Goal: Information Seeking & Learning: Learn about a topic

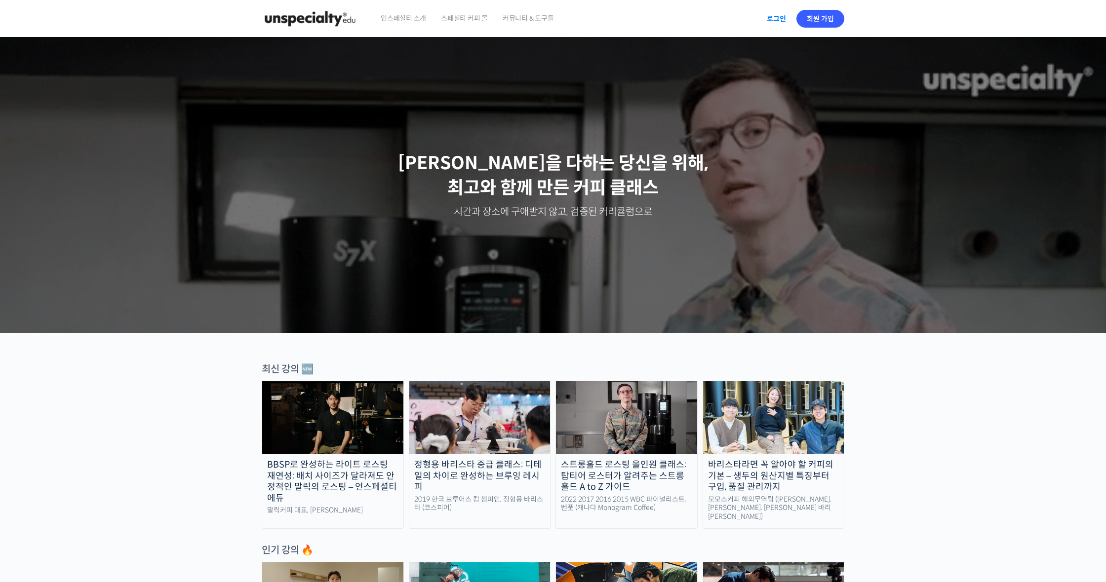
click at [784, 19] on link "로그인" at bounding box center [776, 18] width 31 height 23
click at [837, 16] on img at bounding box center [835, 19] width 18 height 18
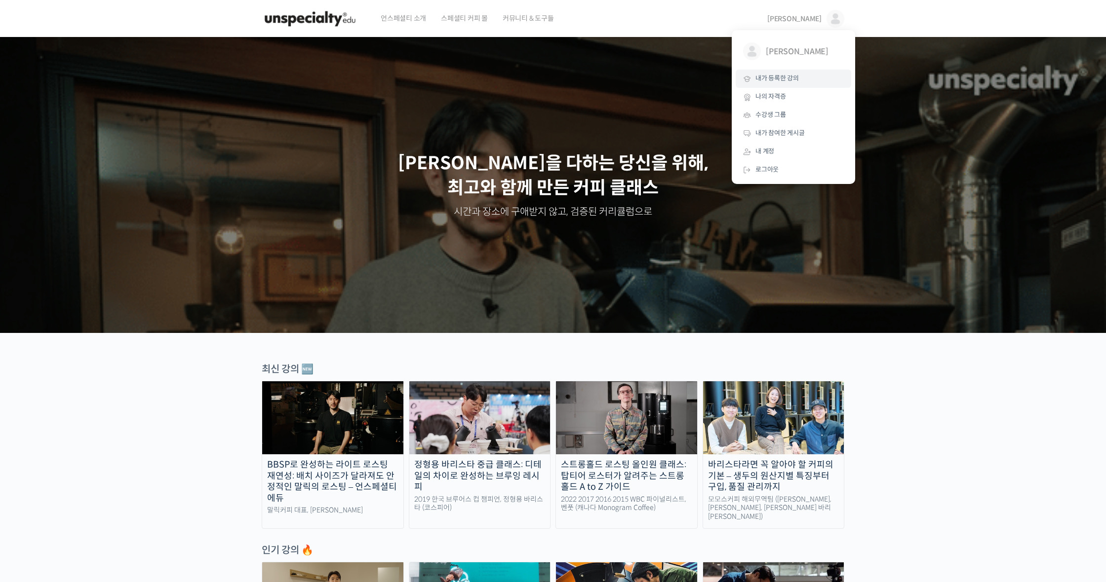
click at [798, 76] on span "내가 등록한 강의" at bounding box center [776, 78] width 43 height 8
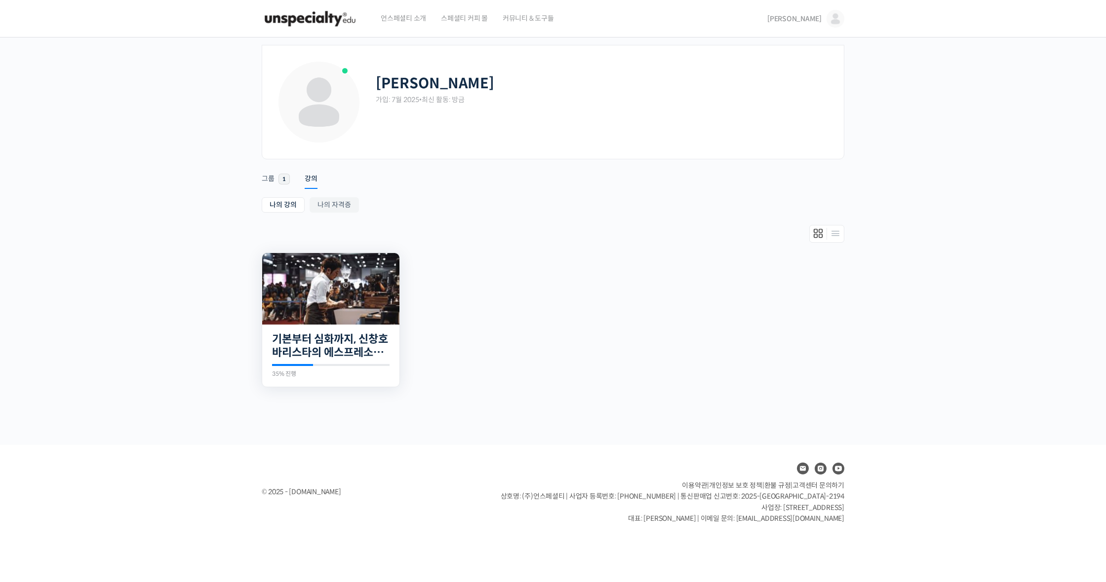
click at [334, 290] on img at bounding box center [330, 289] width 137 height 72
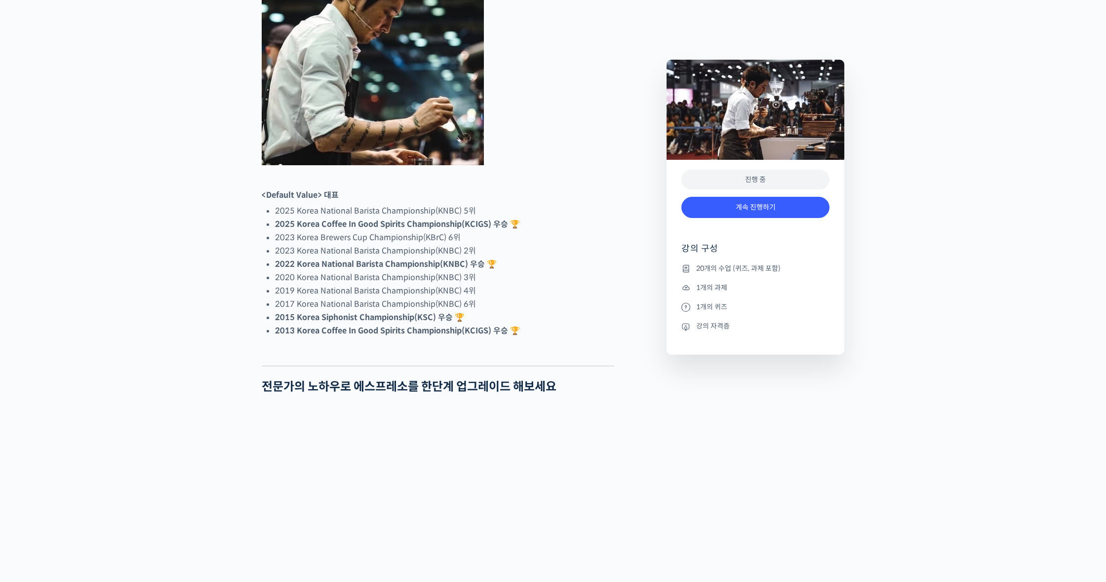
scroll to position [565, 0]
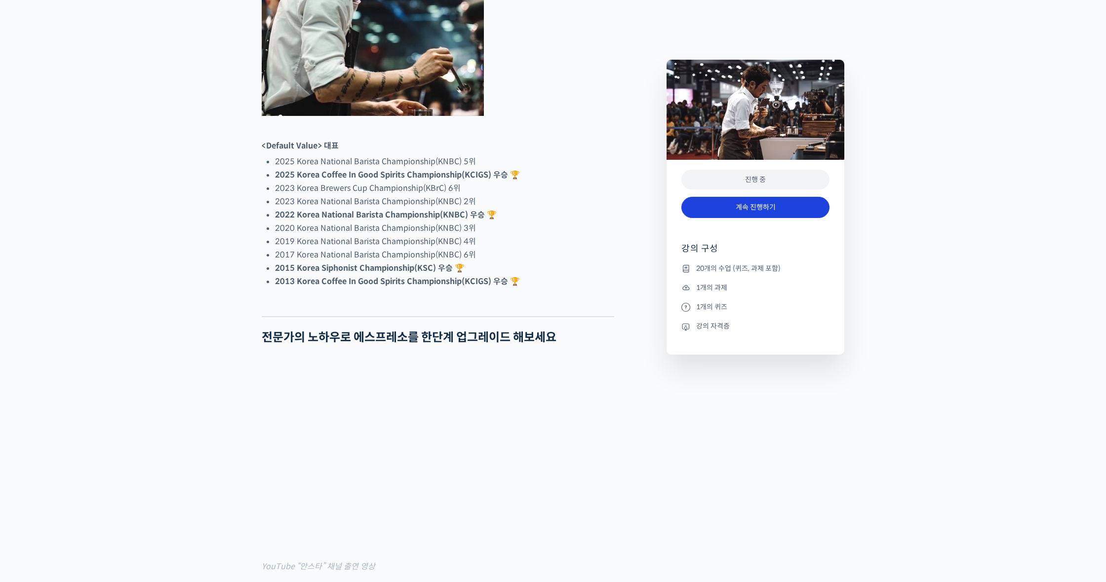
click at [735, 199] on link "계속 진행하기" at bounding box center [755, 207] width 148 height 21
